Goal: Task Accomplishment & Management: Use online tool/utility

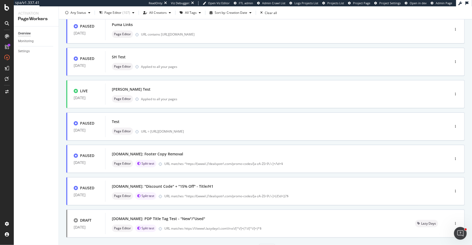
scroll to position [133, 0]
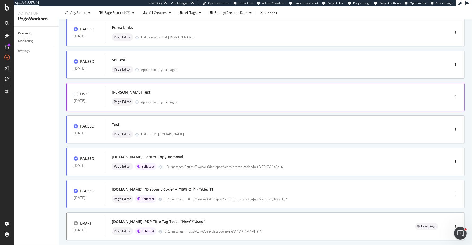
click at [280, 92] on div "Wilson Test" at bounding box center [269, 91] width 315 height 7
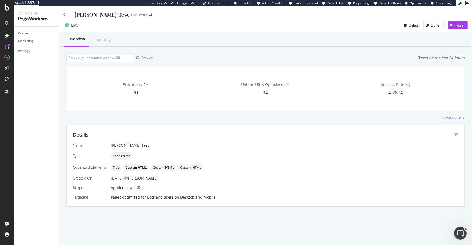
click at [410, 88] on div "Success Rate 4.28 %" at bounding box center [395, 88] width 128 height 35
click at [454, 134] on icon "pen-to-square" at bounding box center [455, 135] width 4 height 4
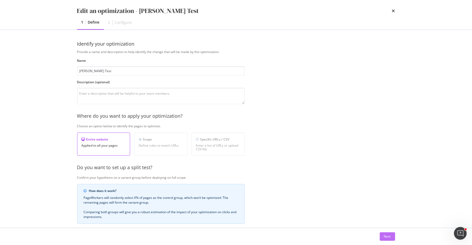
click at [388, 232] on div "Next" at bounding box center [387, 236] width 7 height 8
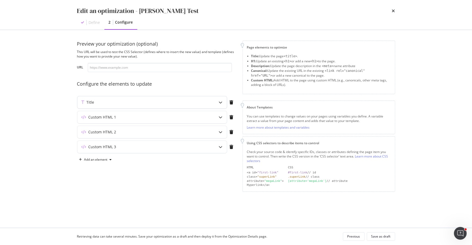
click at [217, 101] on div "modal" at bounding box center [220, 102] width 12 height 12
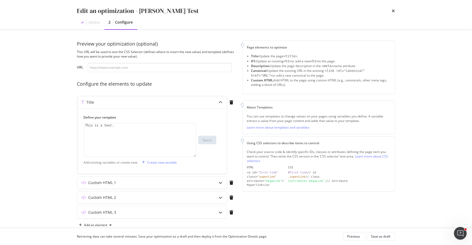
click at [217, 100] on div "modal" at bounding box center [220, 102] width 12 height 12
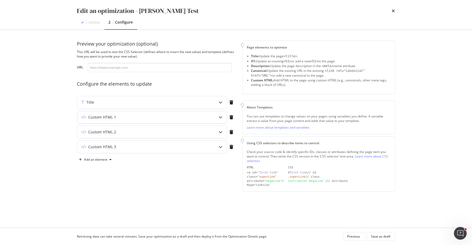
click at [220, 115] on icon "modal" at bounding box center [221, 117] width 4 height 4
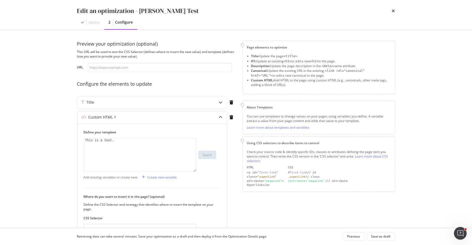
drag, startPoint x: 220, startPoint y: 115, endPoint x: 205, endPoint y: 137, distance: 26.7
click at [205, 137] on div "Custom HTML 1 Define your template 1 This is a test. XXXXXXXXXXXXXXXXXXXXXXXXXX…" at bounding box center [152, 192] width 150 height 163
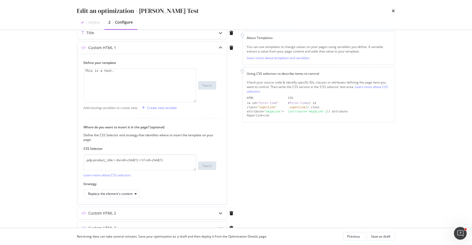
scroll to position [70, 0]
click at [234, 47] on div "modal" at bounding box center [231, 47] width 9 height 4
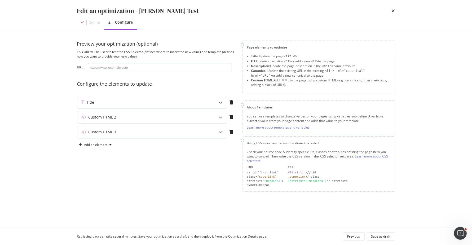
scroll to position [0, 0]
click at [229, 116] on div "modal" at bounding box center [231, 117] width 9 height 4
click at [229, 115] on div "modal" at bounding box center [231, 117] width 9 height 4
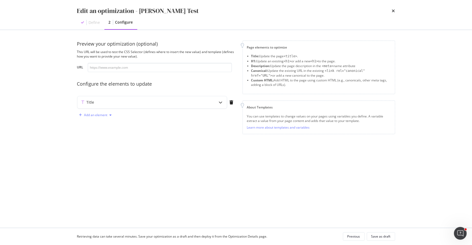
click at [93, 113] on div "Add an element" at bounding box center [95, 114] width 23 height 3
click at [107, 150] on div "Custom HTML" at bounding box center [101, 151] width 21 height 5
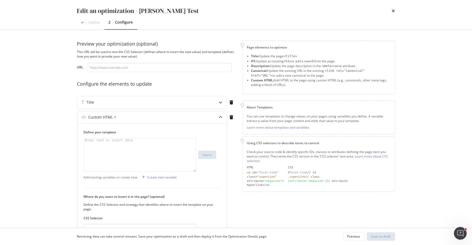
scroll to position [59, 0]
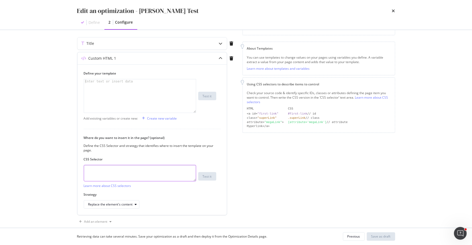
click at [160, 171] on textarea "modal" at bounding box center [140, 173] width 112 height 16
paste textarea ".hero-content"
type textarea ".hero-content"
click at [120, 203] on div "Replace the element's content" at bounding box center [110, 204] width 44 height 3
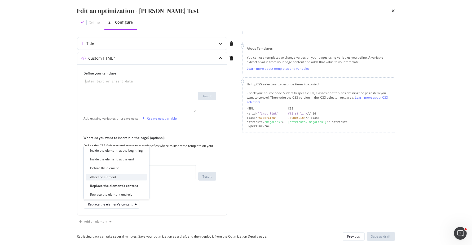
click at [124, 178] on div "After the element" at bounding box center [116, 176] width 61 height 7
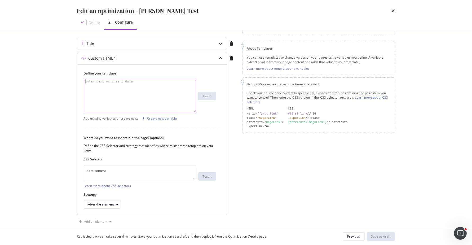
click at [155, 91] on div "modal" at bounding box center [140, 100] width 113 height 42
type textarea "This is a test."
click at [221, 56] on icon "modal" at bounding box center [221, 58] width 4 height 4
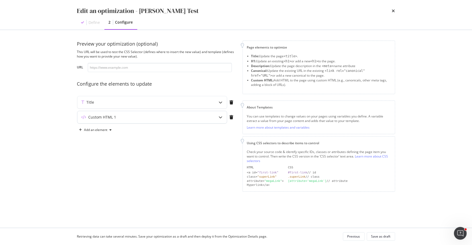
scroll to position [0, 0]
click at [98, 129] on div "Add an element" at bounding box center [95, 129] width 23 height 3
click at [96, 164] on div "Custom HTML" at bounding box center [101, 165] width 21 height 5
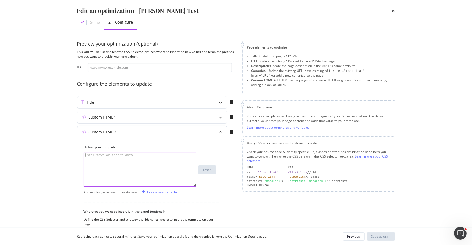
click at [131, 162] on div "modal" at bounding box center [140, 174] width 113 height 42
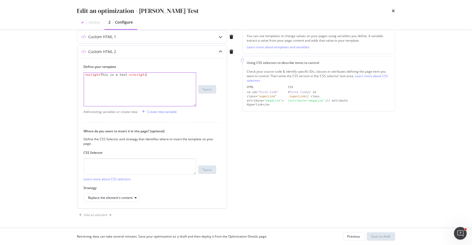
scroll to position [81, 0]
type textarea "<script>This is a test.</script>"
click at [123, 161] on textarea "modal" at bounding box center [140, 165] width 112 height 16
type textarea ".home"
drag, startPoint x: 104, startPoint y: 165, endPoint x: 37, endPoint y: 165, distance: 67.0
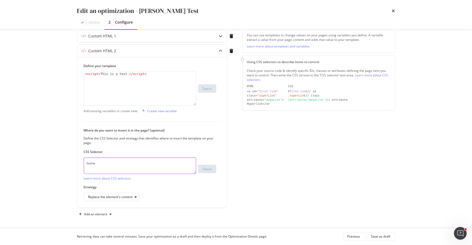
click at [37, 165] on div "Edit an optimization - Wilson Test Define 2 Configure Preview your optimization…" at bounding box center [236, 122] width 472 height 245
type textarea "home"
click at [94, 193] on div "Replace the element's content" at bounding box center [113, 196] width 51 height 7
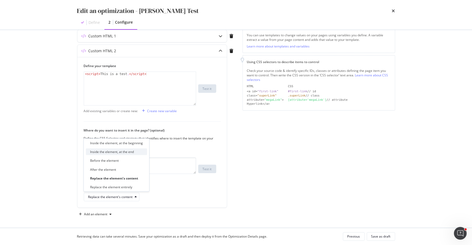
click at [107, 152] on div "Inside the element, at the end" at bounding box center [112, 151] width 44 height 5
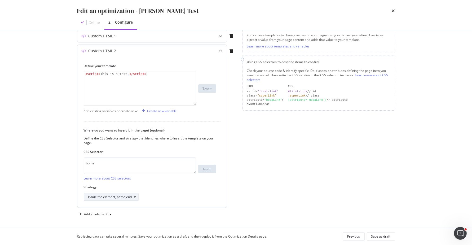
click at [104, 195] on div "Inside the element, at the end" at bounding box center [110, 196] width 44 height 3
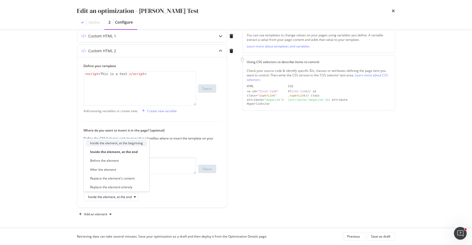
click at [127, 141] on div "Inside the element, at the beginning" at bounding box center [116, 143] width 53 height 5
click at [221, 49] on icon "modal" at bounding box center [221, 51] width 4 height 4
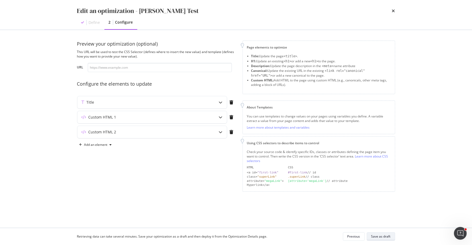
click at [373, 232] on button "Save as draft" at bounding box center [380, 236] width 28 height 8
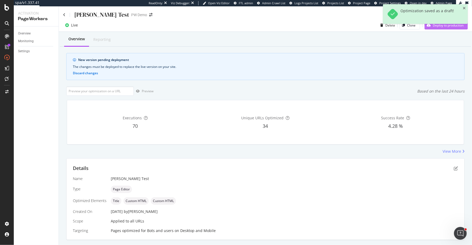
click at [456, 29] on div "Deploy to production" at bounding box center [443, 25] width 39 height 8
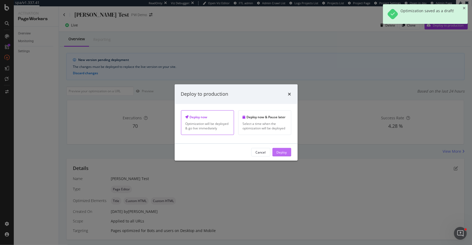
click at [280, 150] on div "Deploy" at bounding box center [281, 152] width 10 height 5
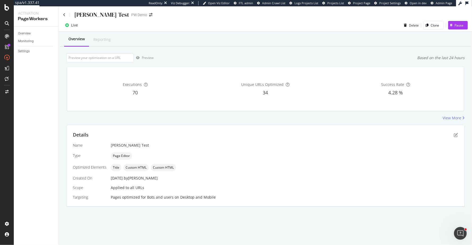
click at [207, 198] on div "Desktop and Mobile" at bounding box center [197, 196] width 35 height 5
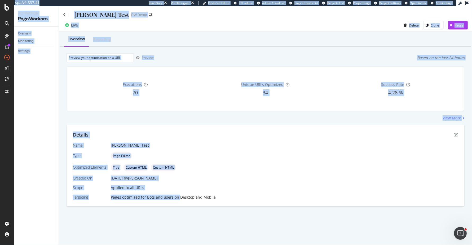
click at [207, 198] on div "Desktop and Mobile" at bounding box center [197, 196] width 35 height 5
click at [221, 197] on div "Pages optimized for Bots and users on Desktop and Mobile" at bounding box center [284, 196] width 347 height 5
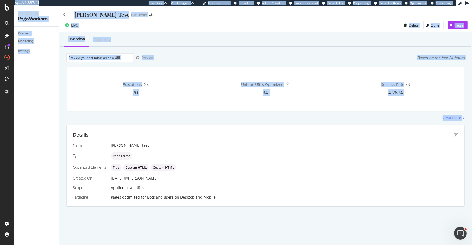
drag, startPoint x: 221, startPoint y: 197, endPoint x: 66, endPoint y: 134, distance: 167.0
click at [66, 134] on div "Details Name Wilson Test Type Page Editor Optimized Elements Title Custom HTML …" at bounding box center [264, 165] width 397 height 81
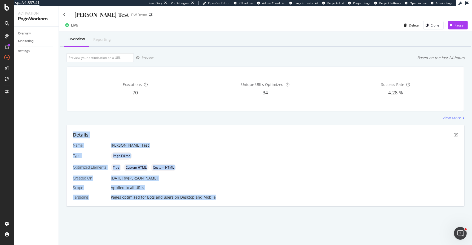
drag, startPoint x: 73, startPoint y: 134, endPoint x: 220, endPoint y: 201, distance: 161.8
click at [220, 201] on div "Details Name Wilson Test Type Page Editor Optimized Elements Title Custom HTML …" at bounding box center [264, 165] width 397 height 81
drag, startPoint x: 222, startPoint y: 195, endPoint x: 69, endPoint y: 130, distance: 167.0
click at [69, 130] on div "Details Name Wilson Test Type Page Editor Optimized Elements Title Custom HTML …" at bounding box center [264, 165] width 397 height 81
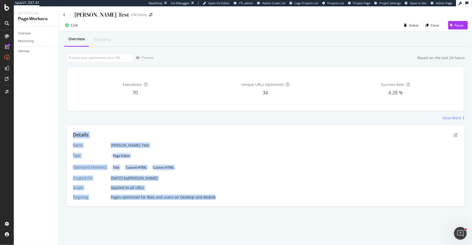
click at [69, 130] on div "Details Name Wilson Test Type Page Editor Optimized Elements Title Custom HTML …" at bounding box center [264, 165] width 397 height 81
drag, startPoint x: 71, startPoint y: 134, endPoint x: 230, endPoint y: 201, distance: 172.7
click at [230, 201] on div "Details Name Wilson Test Type Page Editor Optimized Elements Title Custom HTML …" at bounding box center [264, 165] width 397 height 81
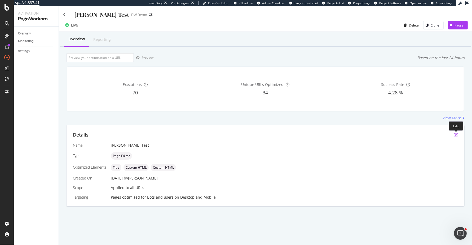
click at [455, 135] on icon "pen-to-square" at bounding box center [455, 135] width 4 height 4
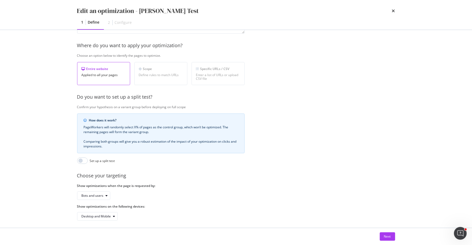
scroll to position [73, 0]
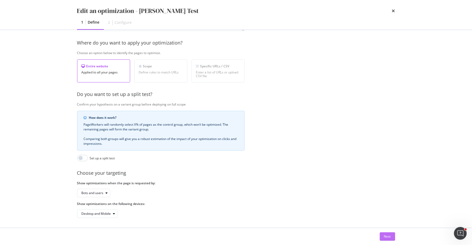
click at [388, 234] on div "Next" at bounding box center [387, 236] width 7 height 5
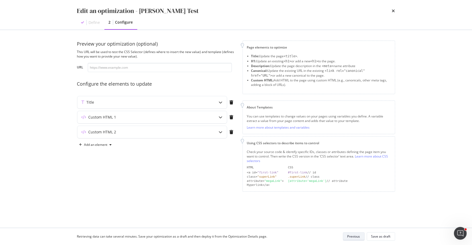
scroll to position [0, 0]
click at [184, 116] on div "Custom HTML 1" at bounding box center [141, 116] width 128 height 5
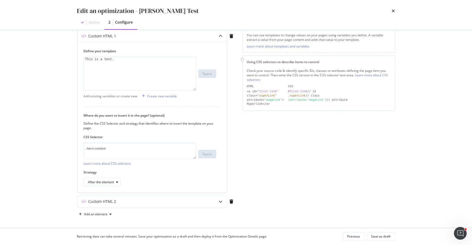
scroll to position [81, 0]
click at [161, 200] on div "Custom HTML 2" at bounding box center [141, 201] width 128 height 5
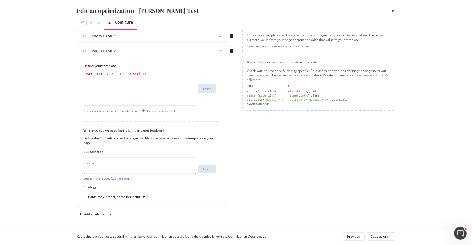
click at [127, 169] on textarea "home" at bounding box center [140, 165] width 112 height 16
type textarea "head"
click at [385, 236] on div "Save as draft" at bounding box center [380, 236] width 19 height 5
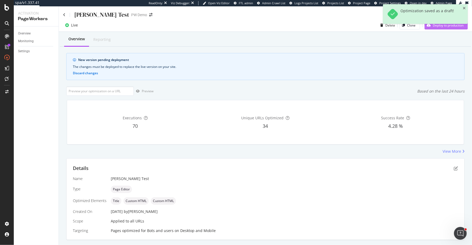
click at [442, 28] on div "Deploy to production" at bounding box center [443, 25] width 39 height 8
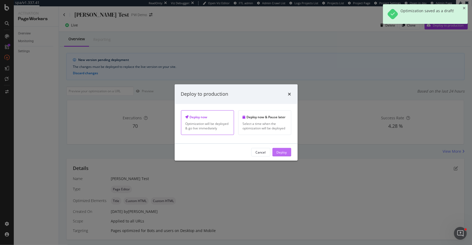
click at [279, 153] on div "Deploy" at bounding box center [281, 152] width 10 height 5
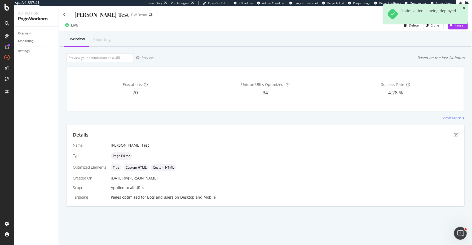
click at [463, 7] on icon "close toast" at bounding box center [463, 8] width 3 height 4
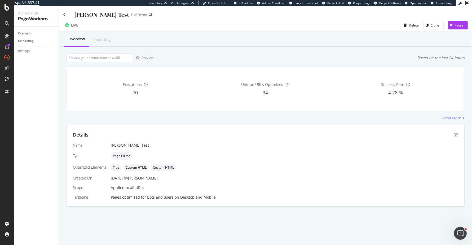
click at [455, 132] on div "Details" at bounding box center [265, 134] width 385 height 7
click at [455, 133] on icon "pen-to-square" at bounding box center [455, 135] width 4 height 4
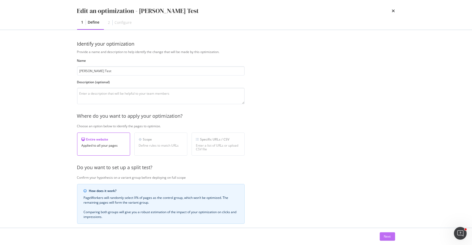
click at [387, 236] on div "Next" at bounding box center [387, 236] width 7 height 5
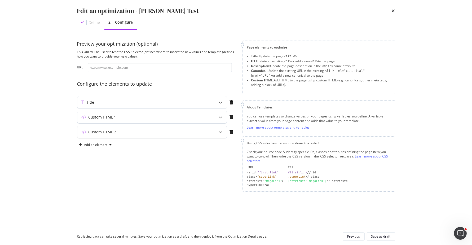
click at [220, 115] on icon "modal" at bounding box center [221, 117] width 4 height 4
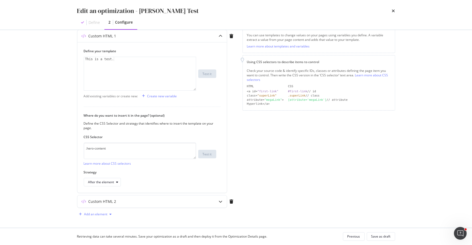
click at [101, 213] on div "Add an element" at bounding box center [95, 213] width 23 height 3
click at [102, 203] on div "Custom HTML" at bounding box center [101, 202] width 21 height 5
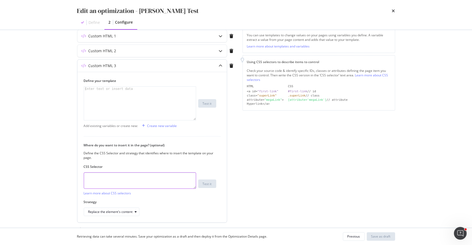
click at [136, 179] on textarea "modal" at bounding box center [140, 180] width 112 height 16
paste textarea ".pdp-product__title > div:nth-child(1)"
type textarea ".pdp-product__title > div:nth-child(1)"
click at [160, 93] on div "modal" at bounding box center [140, 108] width 113 height 42
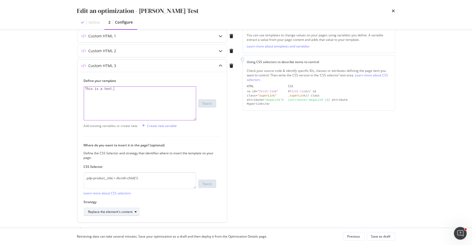
type textarea "This is a test."
click at [122, 210] on div "Replace the element's content" at bounding box center [110, 211] width 44 height 3
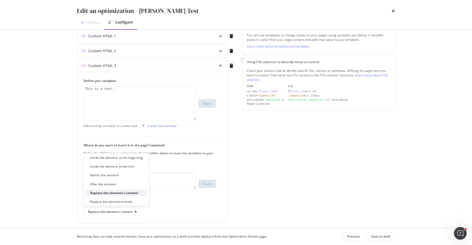
click at [131, 192] on div "Replace the element's content" at bounding box center [114, 192] width 48 height 5
click at [241, 195] on div "Preview your optimization (optional) This URL will be used to test the CSS Sele…" at bounding box center [236, 96] width 318 height 274
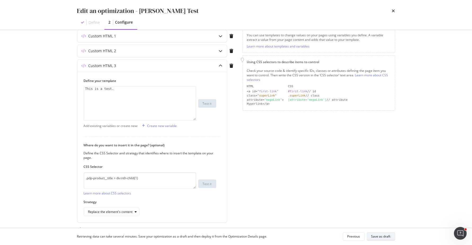
click at [384, 236] on div "Save as draft" at bounding box center [380, 236] width 19 height 5
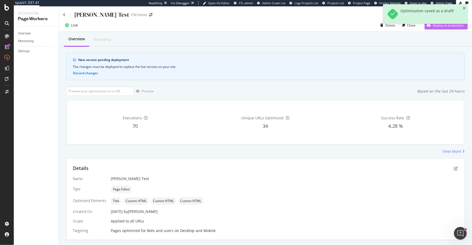
click at [466, 29] on button "Deploy to production" at bounding box center [445, 25] width 43 height 8
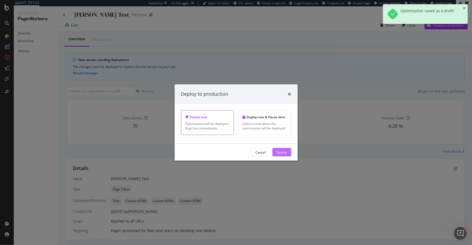
click at [290, 154] on button "Deploy" at bounding box center [281, 152] width 19 height 8
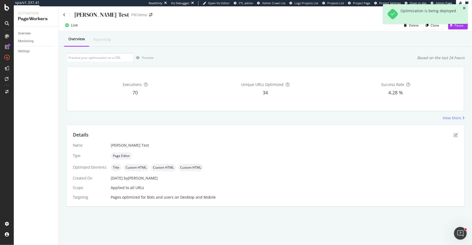
click at [464, 7] on icon "close toast" at bounding box center [463, 8] width 3 height 4
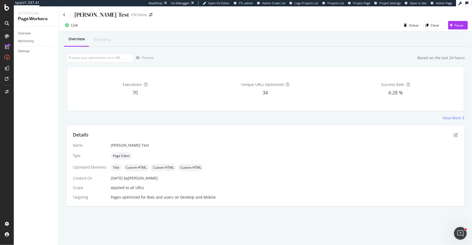
click at [245, 118] on div "View More" at bounding box center [265, 117] width 398 height 5
click at [28, 32] on div "Overview" at bounding box center [24, 34] width 13 height 6
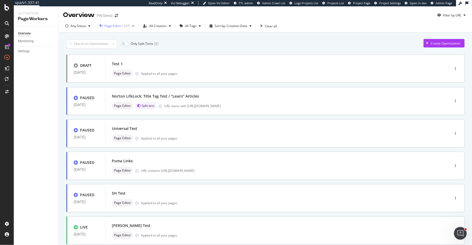
click at [118, 25] on div "Page Editor" at bounding box center [112, 25] width 17 height 3
click at [115, 34] on div "All Types Custom ( 0 ) Page Editor ( 107 ) Replace ( 36 ) Remove URLs ( 4 ) Nof…" at bounding box center [118, 58] width 42 height 57
click at [113, 35] on div "All Types" at bounding box center [113, 37] width 13 height 5
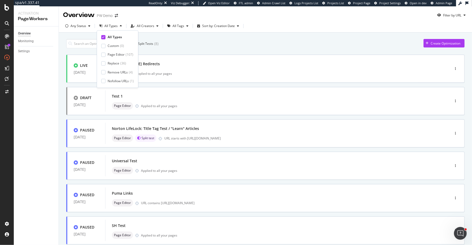
click at [191, 46] on div "Only Split Tests ( 8 ) Create Optimization" at bounding box center [265, 43] width 398 height 9
click at [186, 65] on div "Wilson Redirects" at bounding box center [269, 63] width 315 height 7
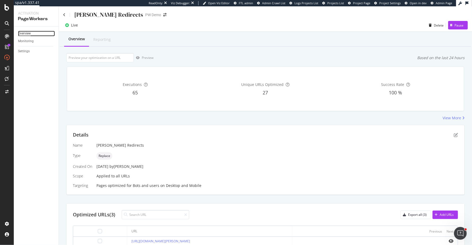
click at [28, 32] on div "Overview" at bounding box center [24, 34] width 13 height 6
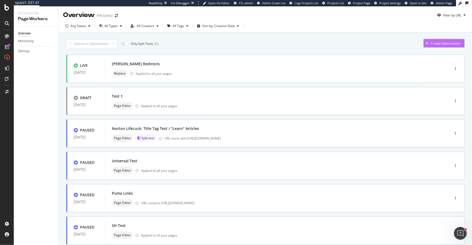
click at [454, 42] on div "Create Optimization" at bounding box center [445, 43] width 30 height 5
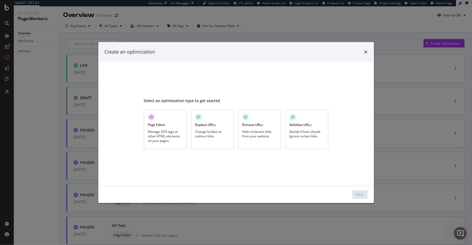
click at [230, 128] on div "Replace URLs Change broken or redirect links" at bounding box center [212, 129] width 43 height 39
click at [358, 195] on div "Next" at bounding box center [359, 194] width 7 height 5
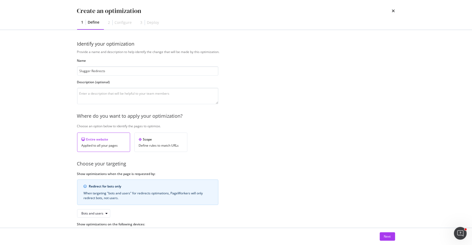
scroll to position [20, 0]
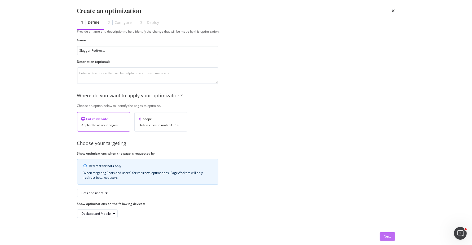
type input "Slugger Redirects"
click at [387, 237] on div "Next" at bounding box center [387, 236] width 7 height 5
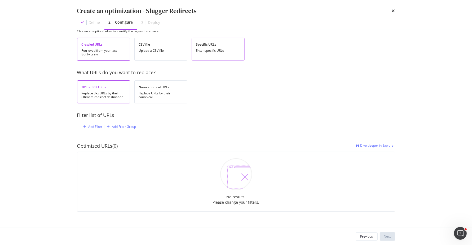
click at [219, 49] on div "Enter specific URLs" at bounding box center [218, 51] width 44 height 4
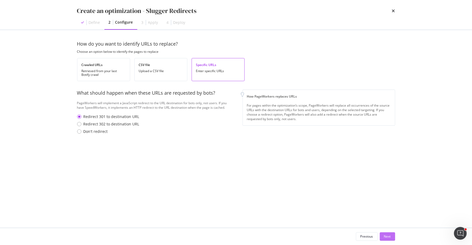
click at [387, 235] on div "Next" at bounding box center [387, 236] width 7 height 5
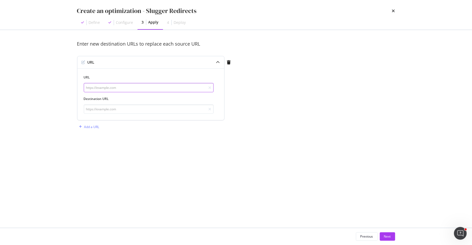
click at [195, 86] on input "modal" at bounding box center [149, 87] width 130 height 9
paste input "https://www.slugger.com/en-us/deals"
type input "https://www.slugger.com/en-us/deals"
click at [190, 110] on input "modal" at bounding box center [149, 108] width 130 height 9
paste input "https://www.slugger.com/en-us/deals"
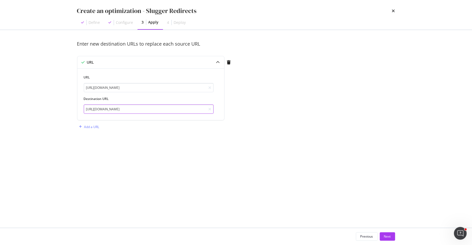
drag, startPoint x: 133, startPoint y: 109, endPoint x: 265, endPoint y: 115, distance: 132.2
click at [265, 115] on div "Enter new destination URLs to replace each source URL URL URL https://www.slugg…" at bounding box center [236, 91] width 318 height 101
type input "https://www.slugger.com/en-us/"
click at [387, 236] on div "Next" at bounding box center [387, 236] width 7 height 5
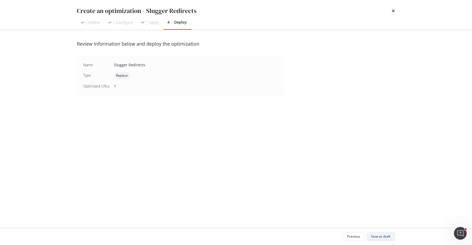
click at [384, 238] on div "Save as draft" at bounding box center [380, 236] width 19 height 5
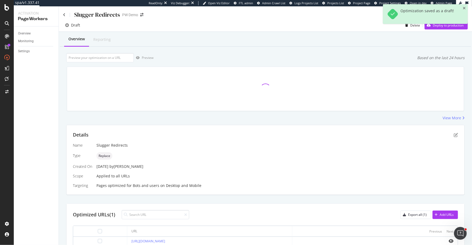
click at [432, 28] on div "Optimization saved as a draft!" at bounding box center [425, 16] width 85 height 24
click at [432, 28] on div "Deploy to production" at bounding box center [443, 25] width 39 height 8
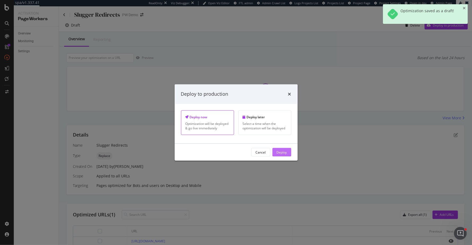
click at [282, 150] on div "Deploy" at bounding box center [281, 152] width 10 height 5
